Goal: Check status

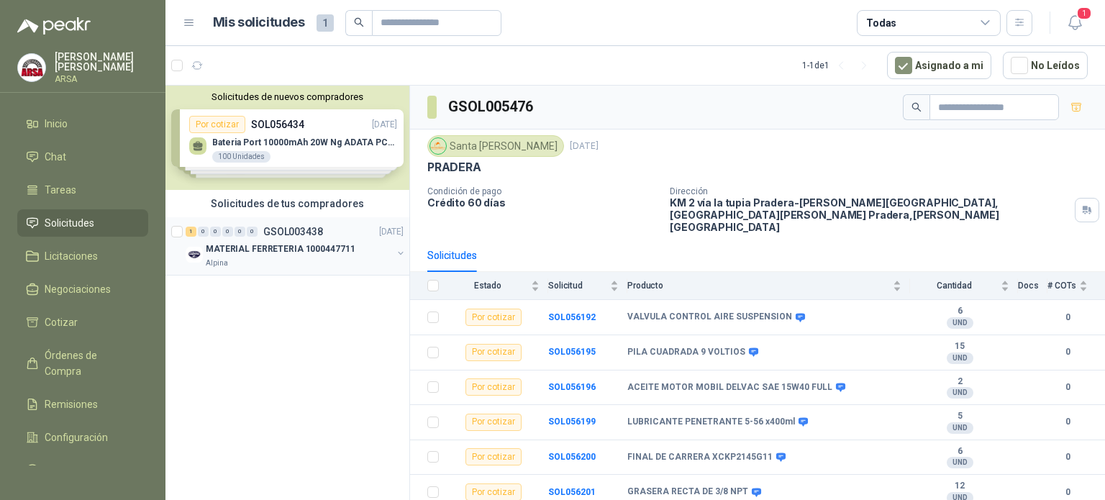
click at [270, 261] on div "Alpina" at bounding box center [299, 263] width 186 height 12
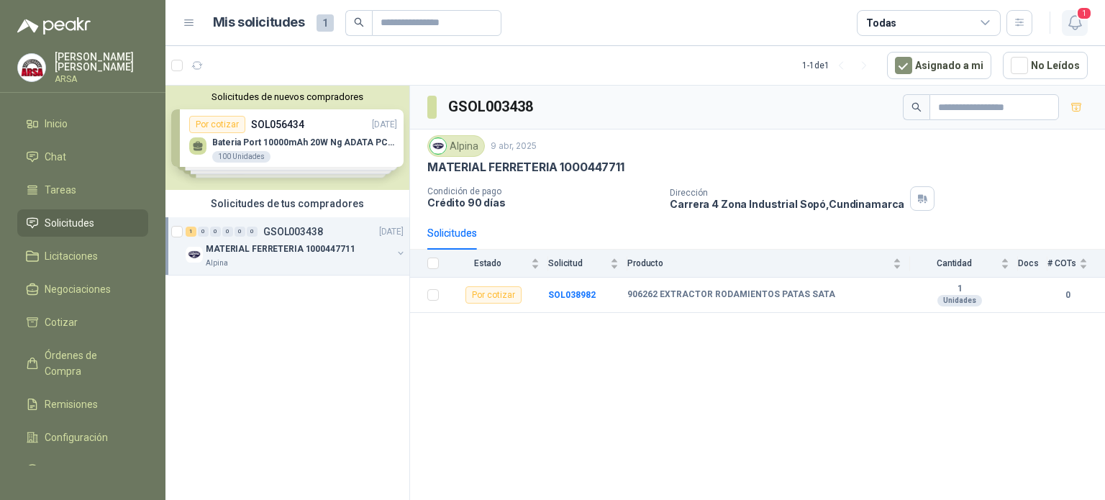
click at [1074, 19] on icon "button" at bounding box center [1075, 23] width 18 height 18
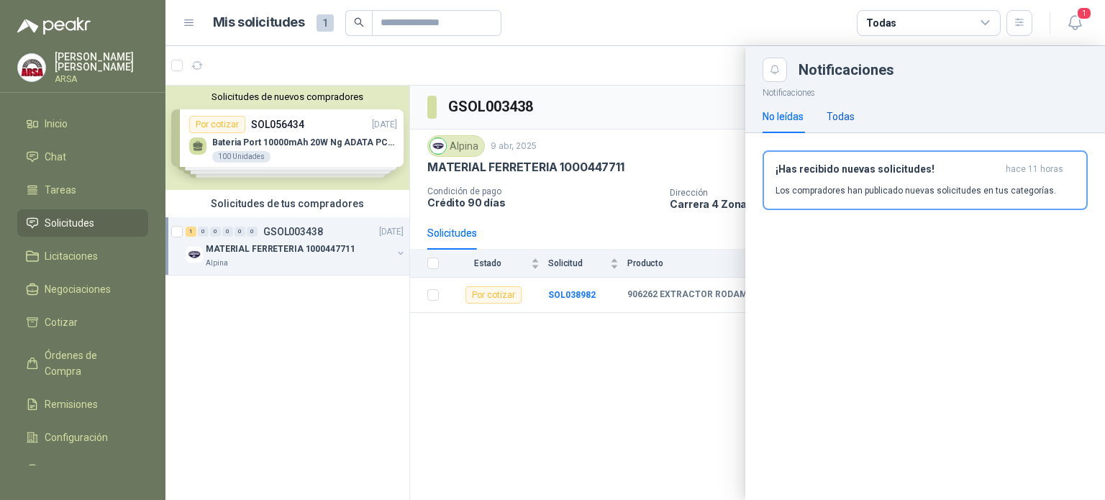
click at [852, 113] on div "Todas" at bounding box center [840, 117] width 28 height 16
click at [1073, 16] on icon "button" at bounding box center [1074, 23] width 12 height 14
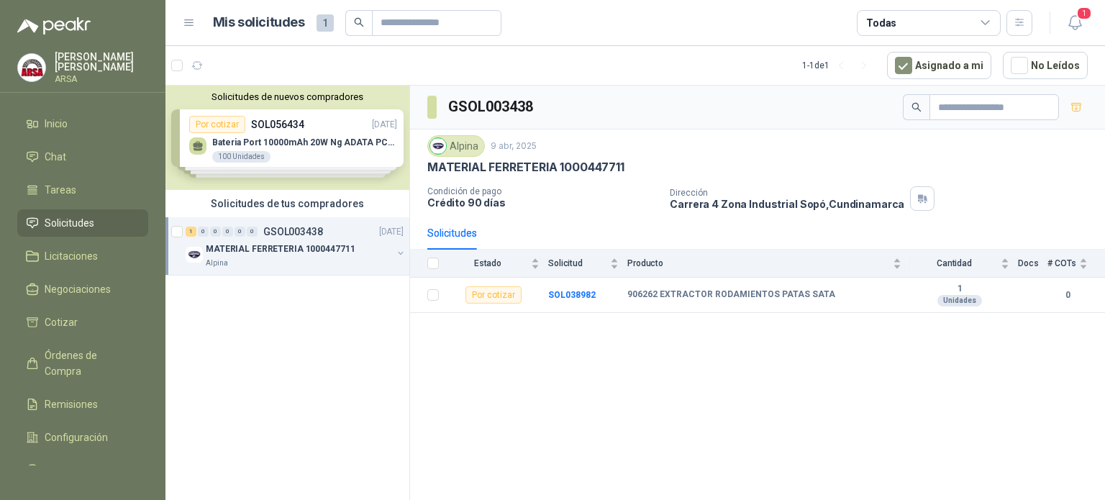
click at [329, 127] on div "Solicitudes de nuevos compradores Por cotizar SOL056434 [DATE] Bateria Port 100…" at bounding box center [287, 138] width 244 height 104
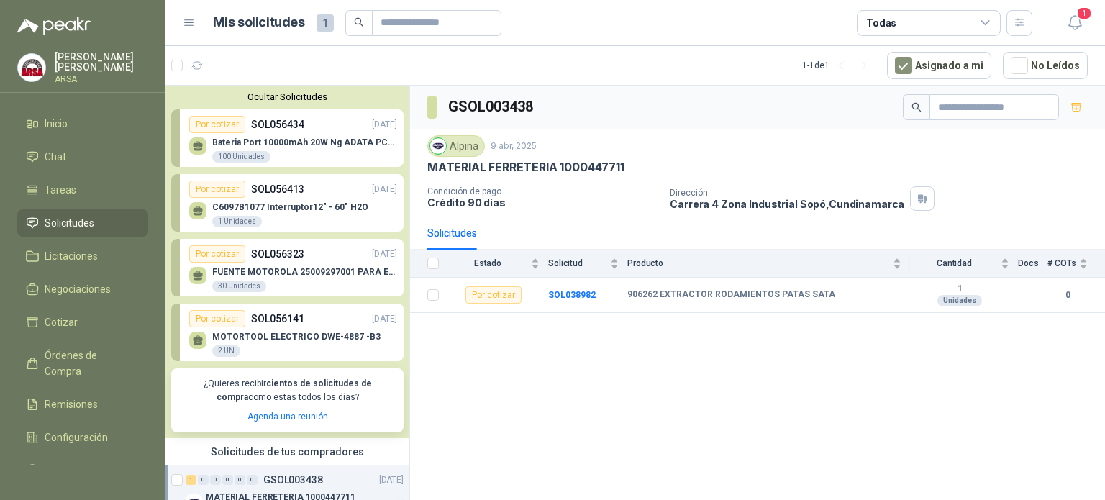
click at [329, 127] on div "Por cotizar SOL056434 [DATE]" at bounding box center [293, 124] width 208 height 17
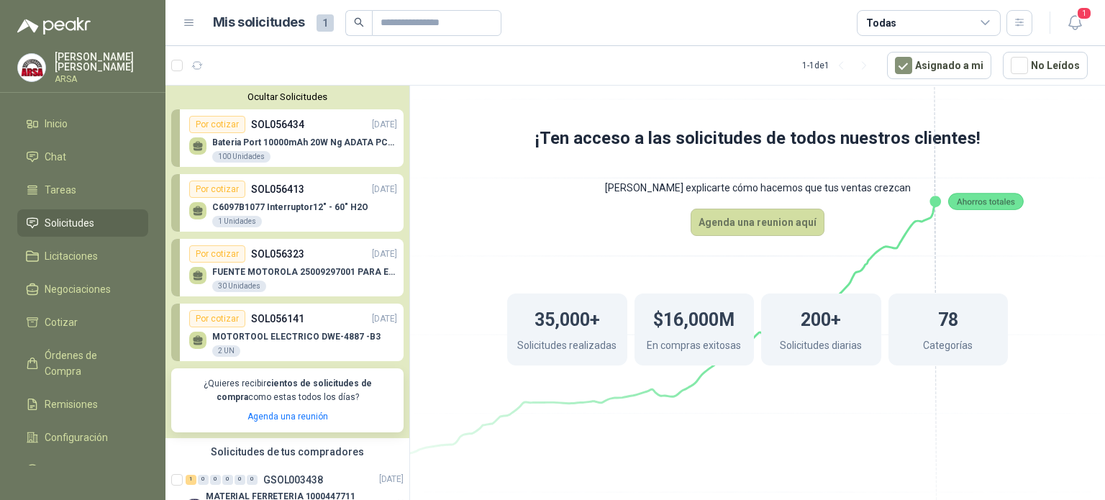
click at [290, 93] on button "Ocultar Solicitudes" at bounding box center [287, 96] width 232 height 11
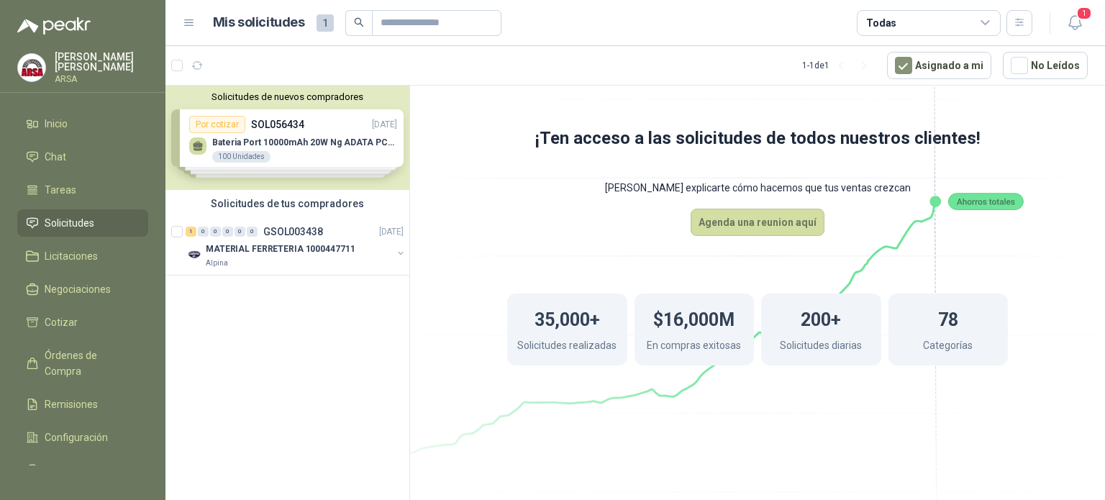
click at [186, 20] on icon at bounding box center [189, 23] width 13 height 13
